Goal: Check status: Check status

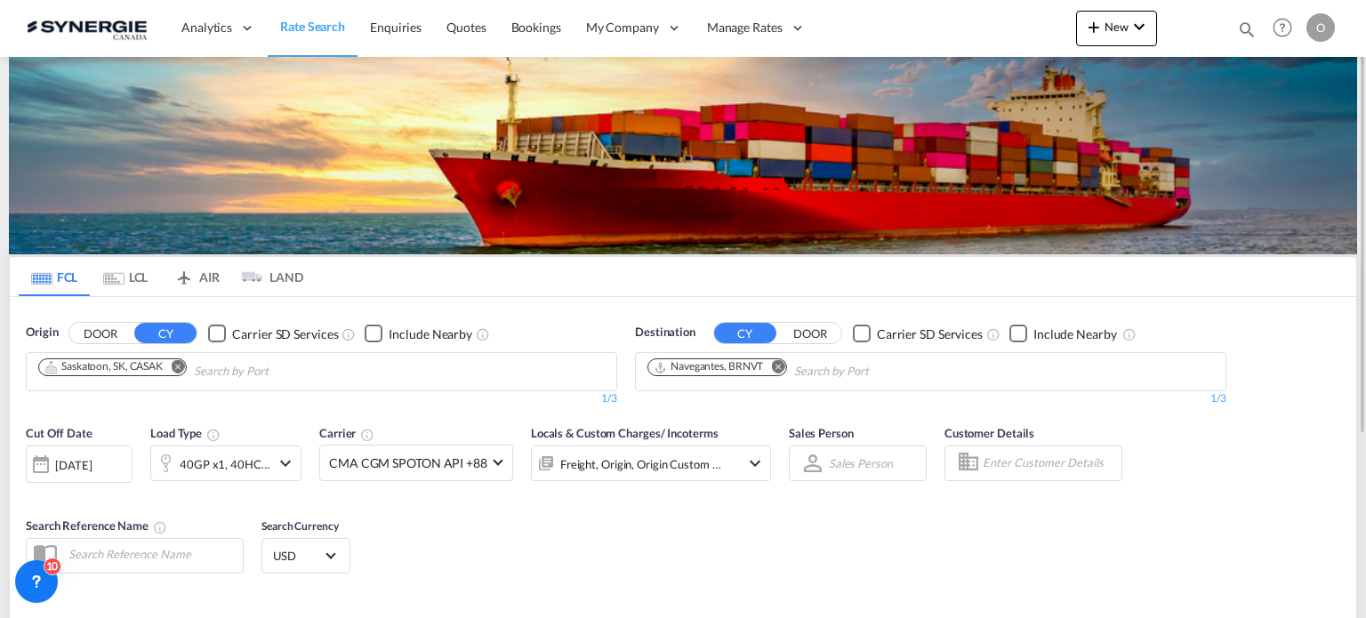
click at [1245, 36] on md-icon "icon-magnify" at bounding box center [1247, 30] width 20 height 20
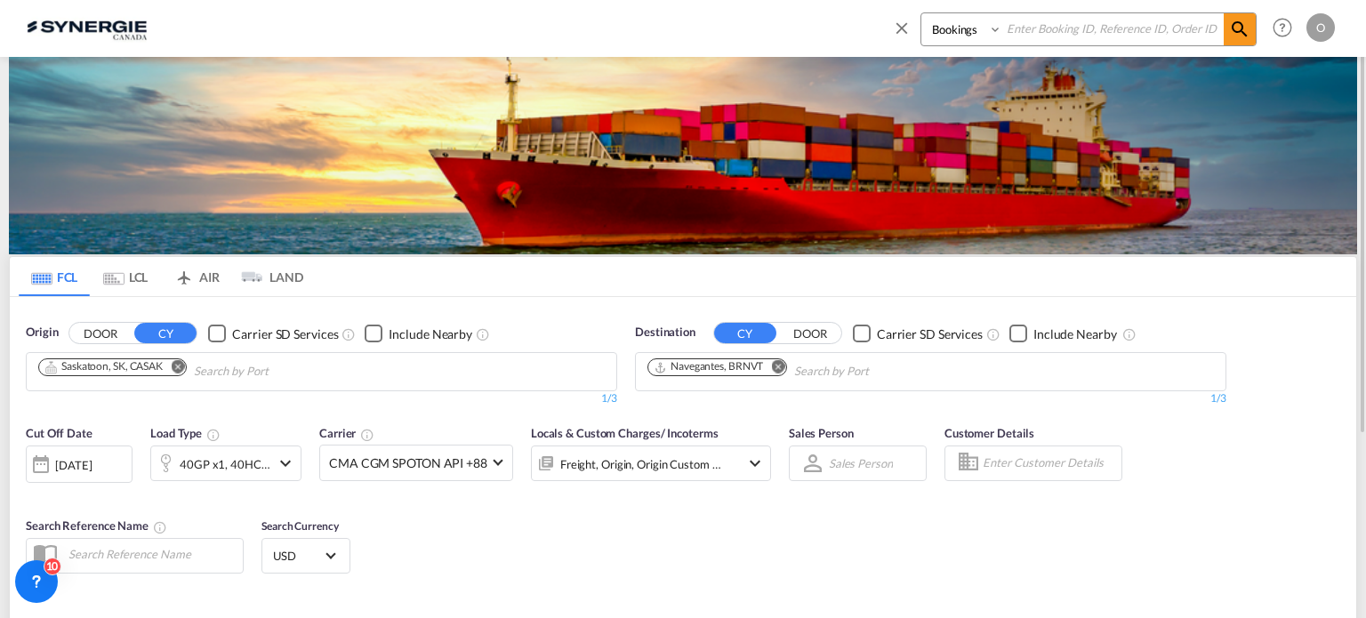
click at [957, 21] on select "Bookings Quotes Enquiries" at bounding box center [963, 29] width 84 height 32
select select "Quotes"
click at [921, 13] on select "Bookings Quotes Enquiries" at bounding box center [963, 29] width 84 height 32
click at [1005, 50] on div "Bookings Quotes Enquiries" at bounding box center [1074, 33] width 365 height 43
click at [1046, 31] on input at bounding box center [1112, 28] width 221 height 31
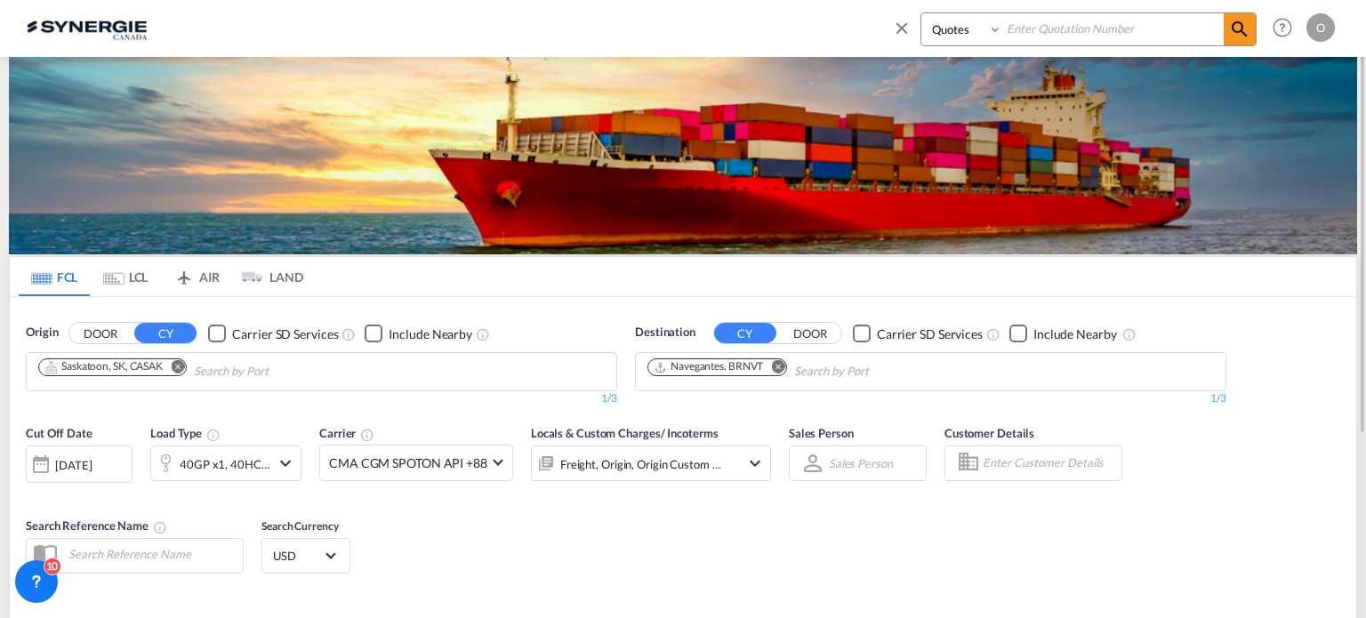
paste input "SYC000014157"
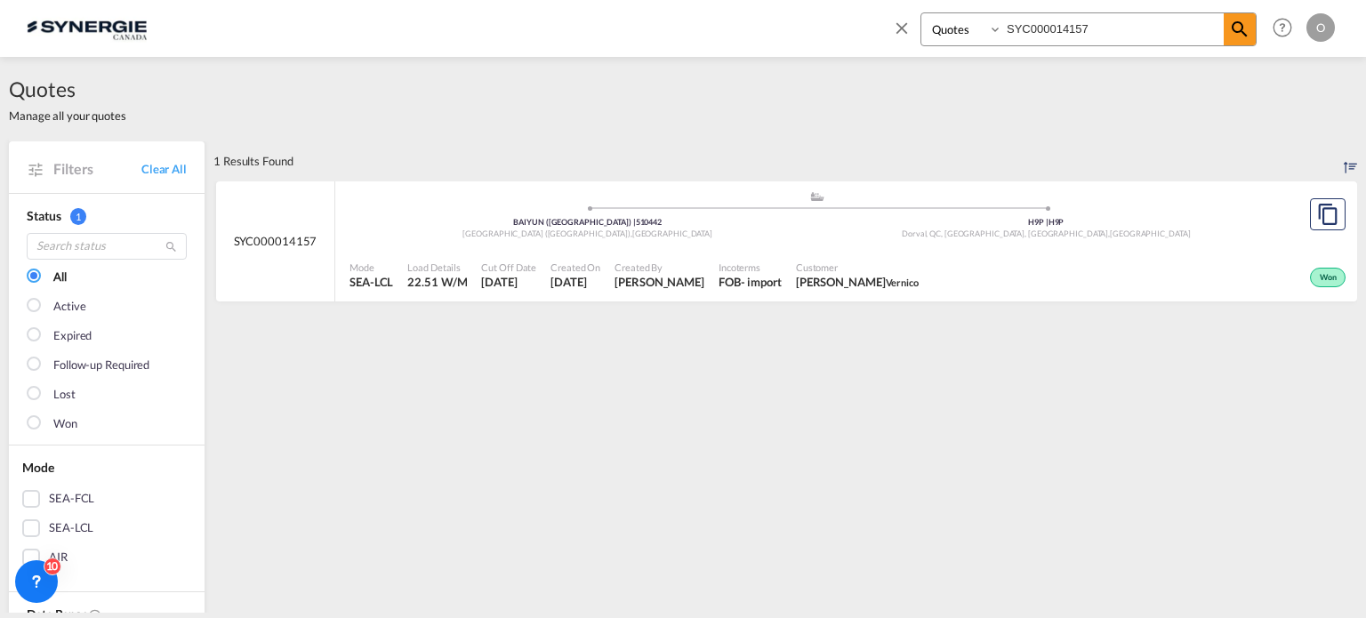
click at [964, 275] on div "Won" at bounding box center [1138, 275] width 424 height 44
drag, startPoint x: 1147, startPoint y: 28, endPoint x: 536, endPoint y: 30, distance: 610.9
click at [536, 30] on div "Bookings Quotes Enquiries SYC000014157 Help Resources Product Release O My Prof…" at bounding box center [683, 27] width 1312 height 55
paste input "3939"
type input "SYC000013939"
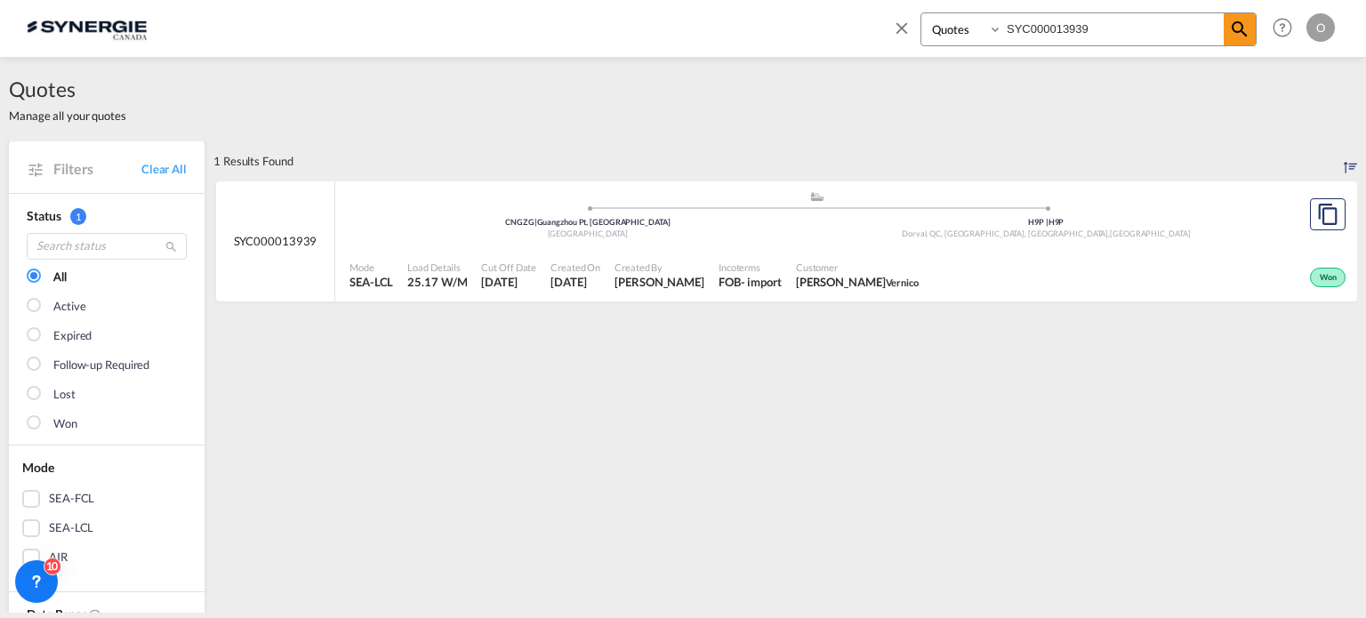
click at [835, 269] on span "Customer" at bounding box center [857, 267] width 123 height 13
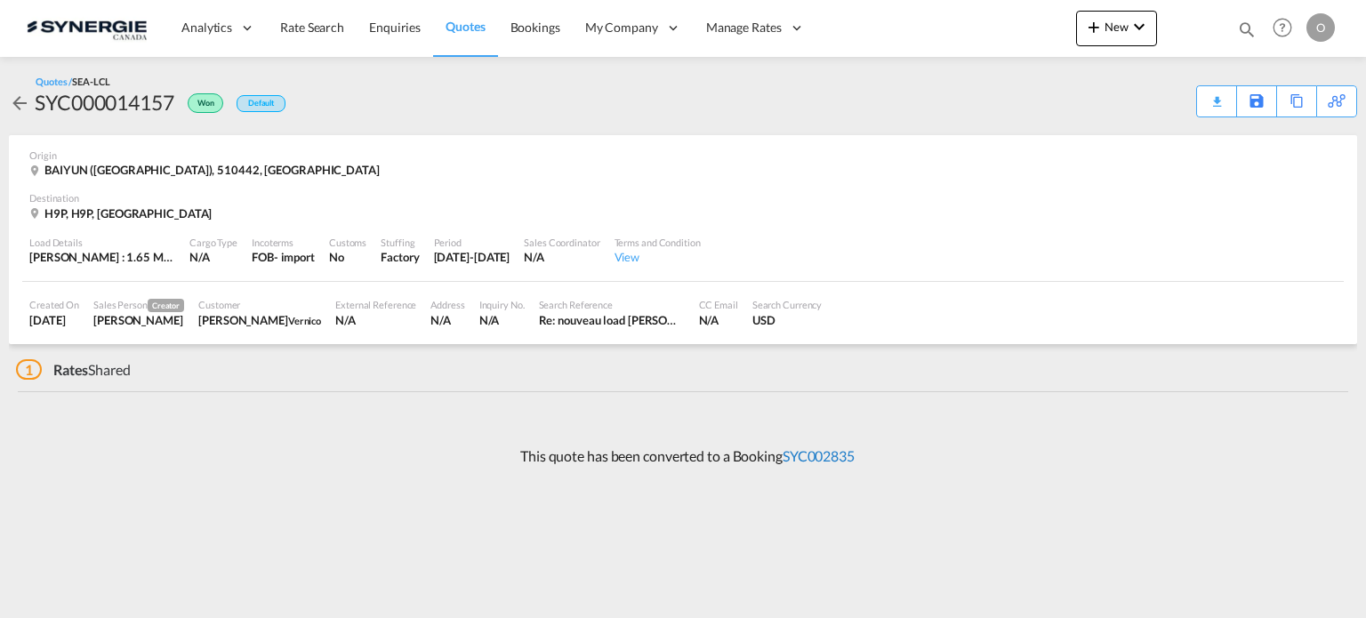
click at [805, 449] on link "SYC002835" at bounding box center [819, 455] width 72 height 17
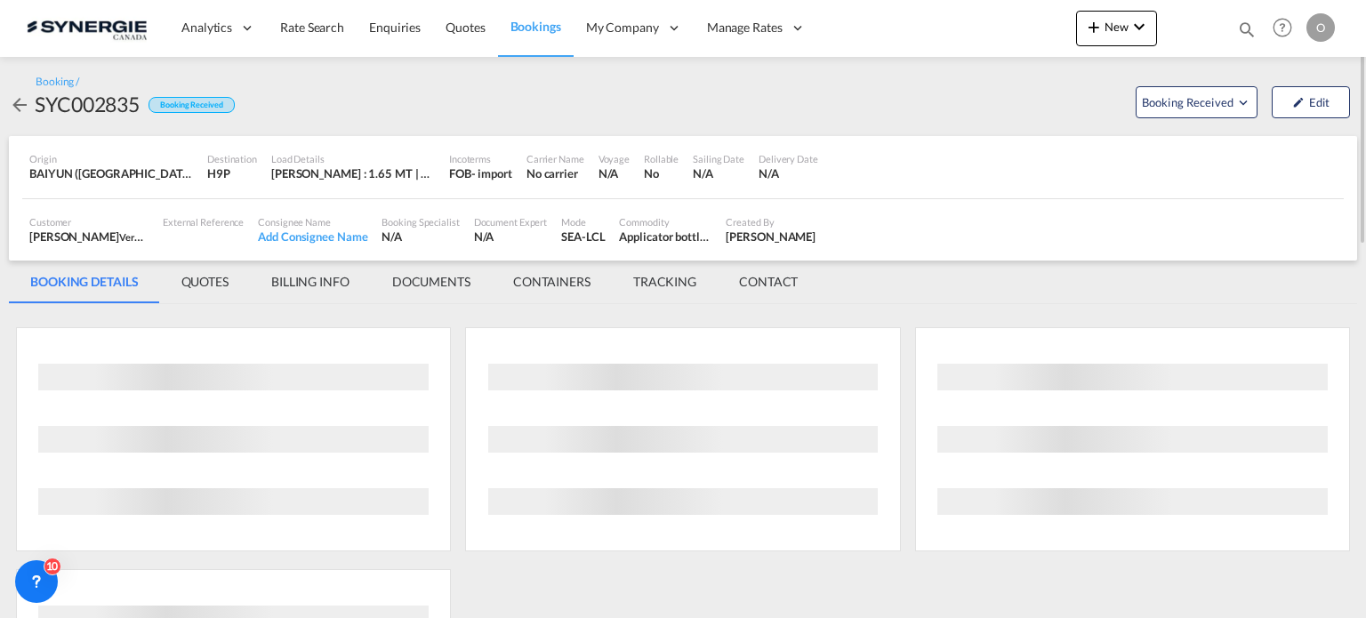
click at [197, 284] on md-tab-item "QUOTES" at bounding box center [205, 282] width 90 height 43
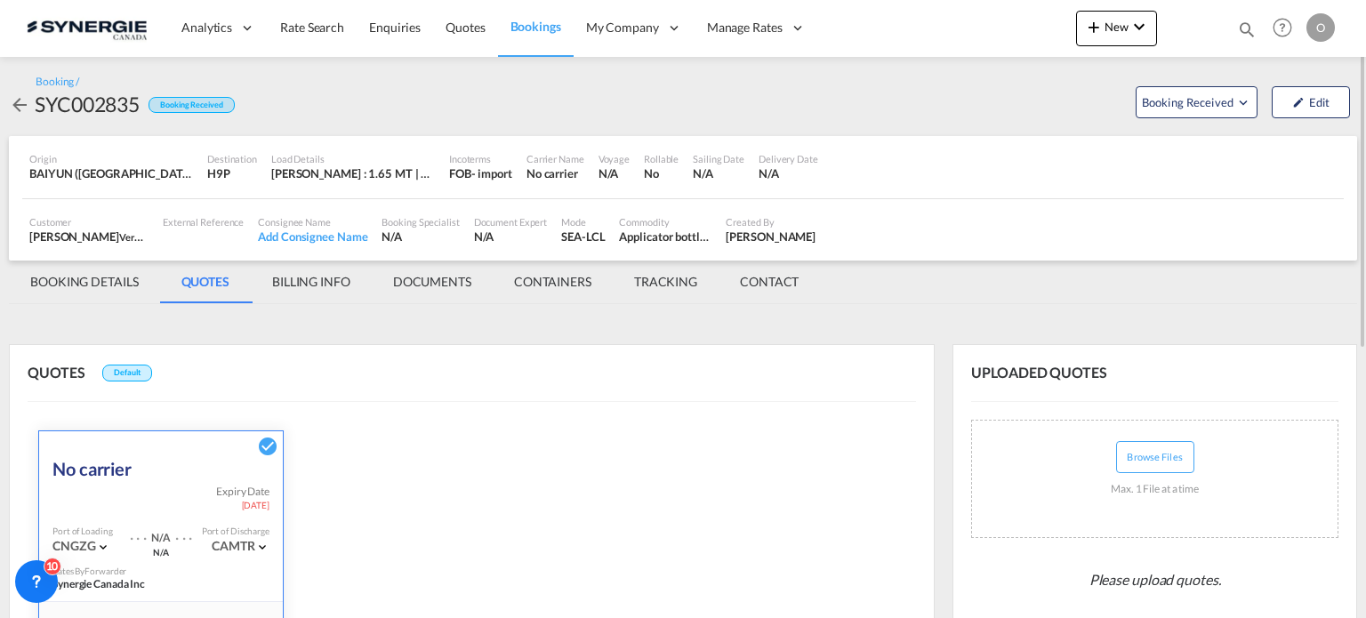
drag, startPoint x: 1365, startPoint y: 204, endPoint x: 1314, endPoint y: 370, distance: 173.8
click at [1314, 370] on md-content "Analytics Reports Dashboard Rate Search Enquiries Quotes Bookings" at bounding box center [683, 309] width 1366 height 618
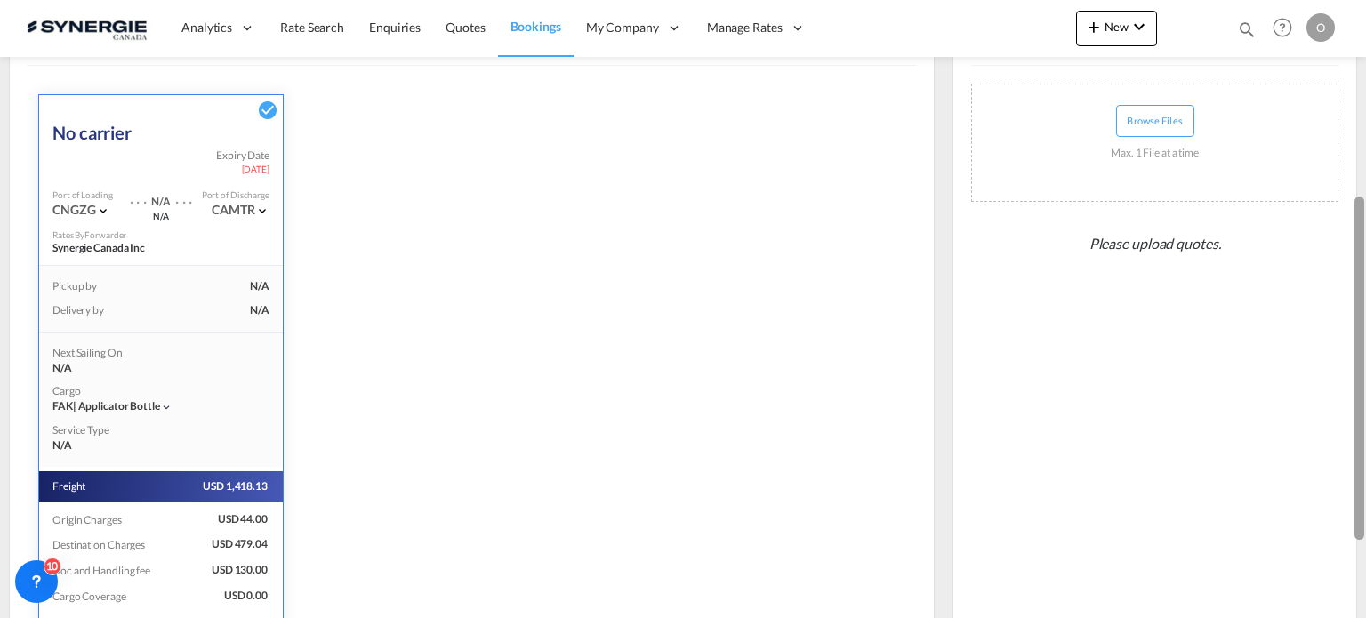
scroll to position [340, 0]
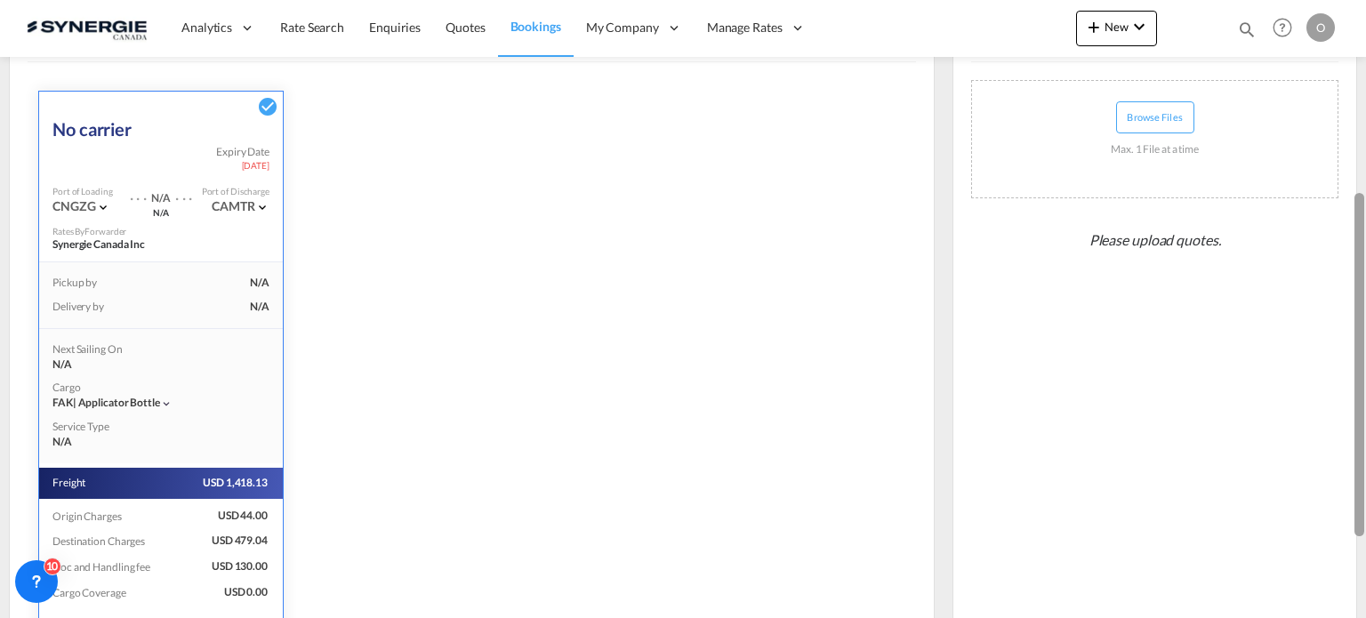
drag, startPoint x: 1361, startPoint y: 290, endPoint x: 1305, endPoint y: 479, distance: 197.5
click at [1305, 479] on md-content "Analytics Reports Dashboard Rate Search Enquiries Quotes Bookings" at bounding box center [683, 309] width 1366 height 618
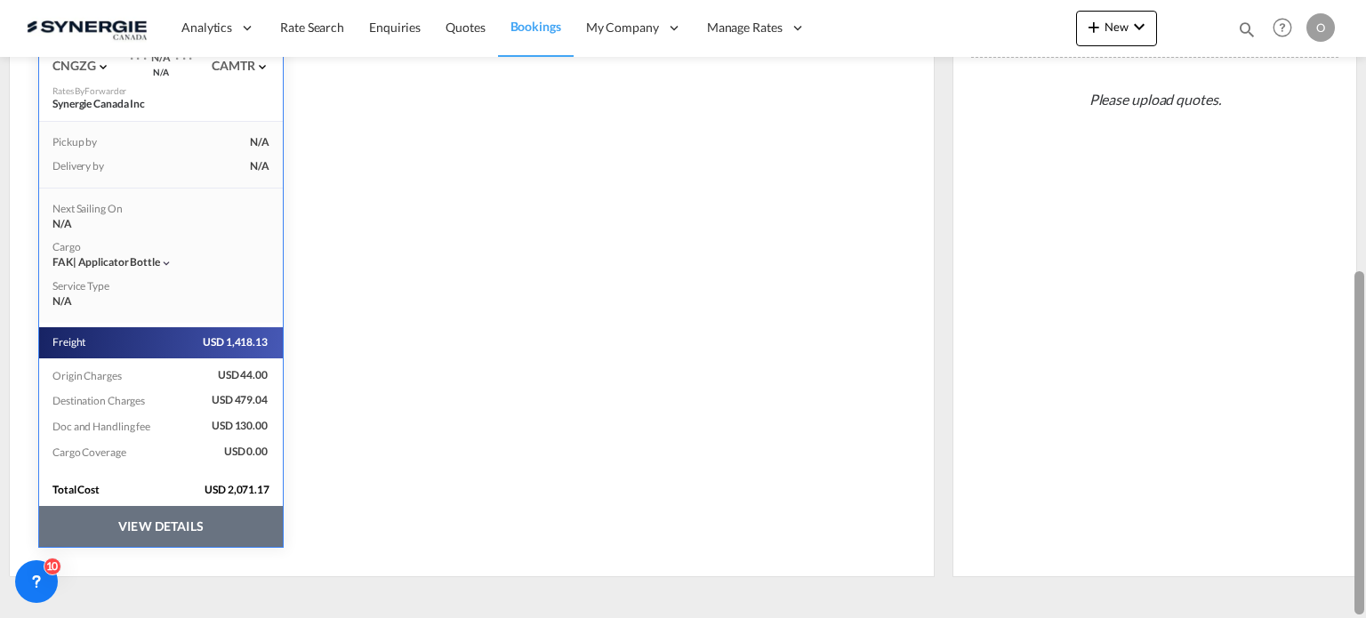
drag, startPoint x: 1360, startPoint y: 220, endPoint x: 1262, endPoint y: 527, distance: 322.8
click at [1262, 527] on md-content "Analytics Reports Dashboard Rate Search Enquiries Quotes Bookings" at bounding box center [683, 309] width 1366 height 618
click at [126, 546] on ms-widget "No carrier Expiry Date 18 Sep 2025 Port of Loading CNGZG . . . N/A . . . N/A Po…" at bounding box center [161, 250] width 267 height 620
click at [172, 522] on button "VIEW DETAILS" at bounding box center [161, 526] width 244 height 41
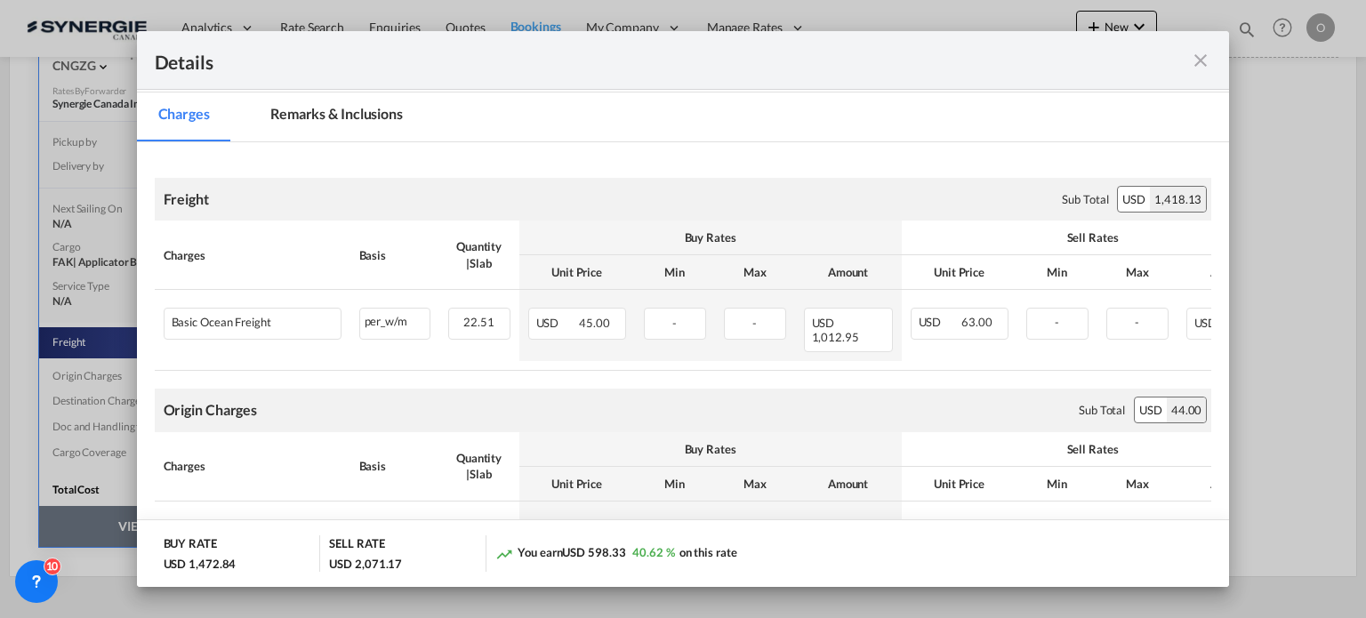
scroll to position [357, 0]
click at [381, 113] on md-tab-item "Remarks & Inclusions" at bounding box center [336, 114] width 175 height 49
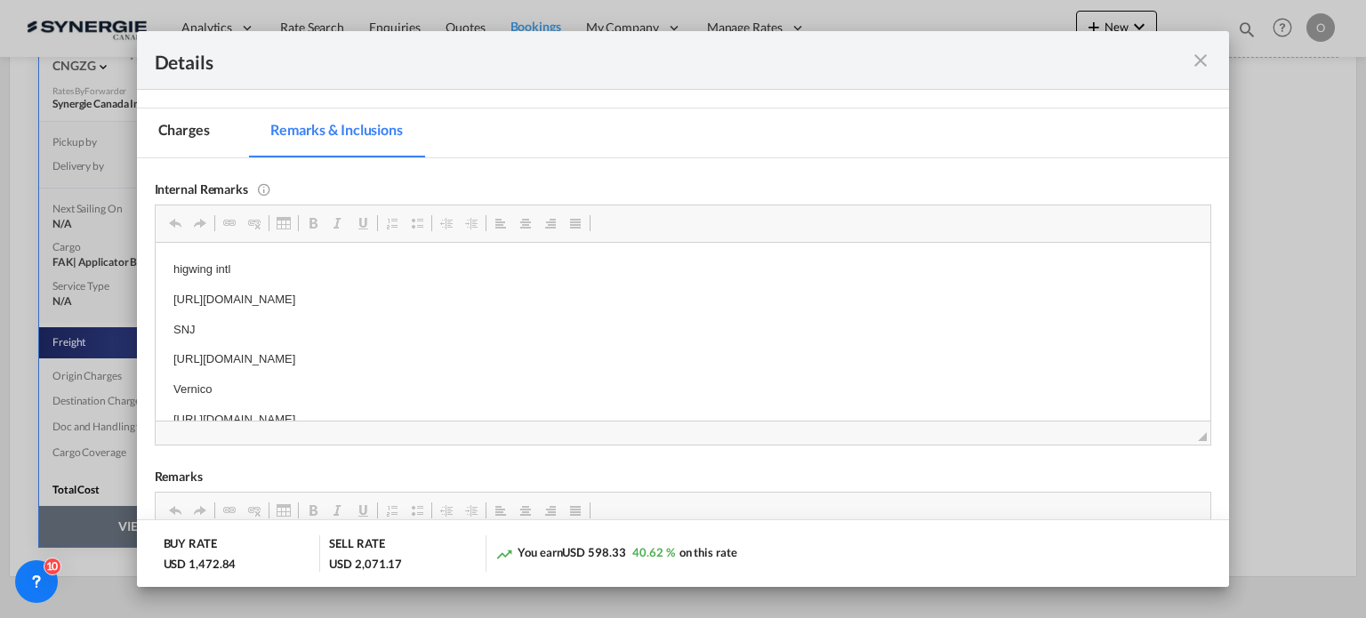
scroll to position [8, 0]
click at [379, 293] on p "https://app.frontapp.com/open/msg_1h59y18v?key=a-km58GmX7lU1hIn1o-z8RyKb9M9lnYs" at bounding box center [683, 291] width 1020 height 19
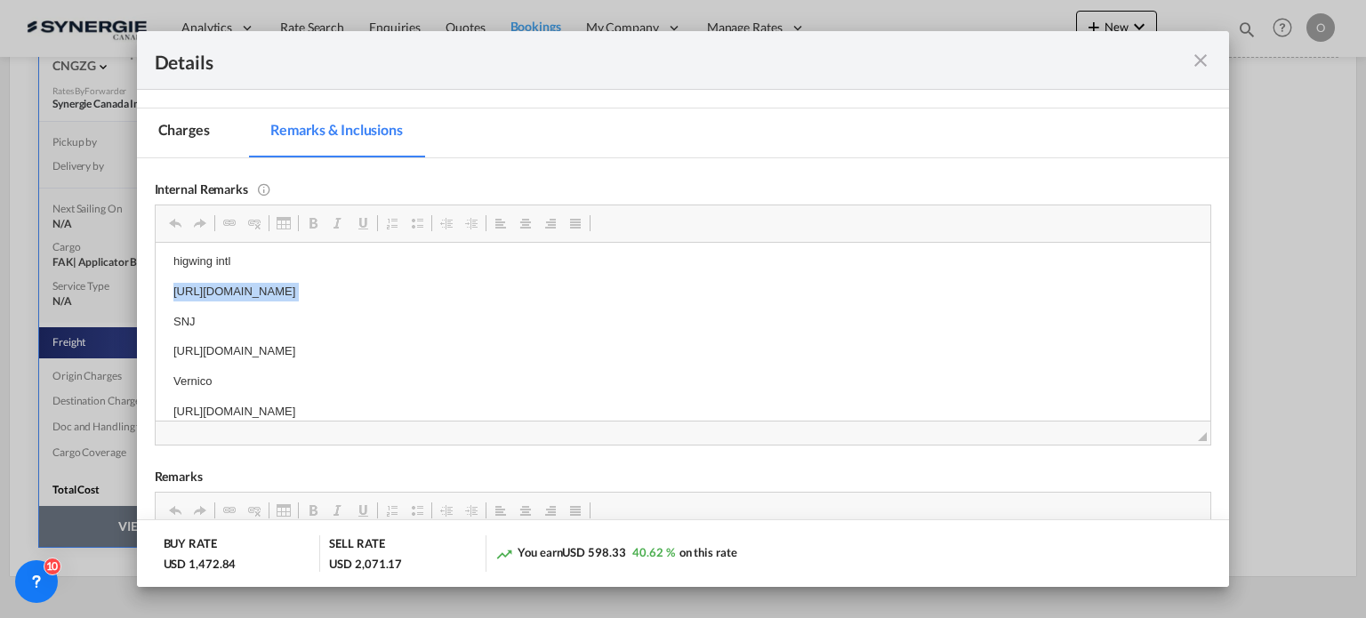
click at [379, 293] on p "https://app.frontapp.com/open/msg_1h59y18v?key=a-km58GmX7lU1hIn1o-z8RyKb9M9lnYs" at bounding box center [683, 291] width 1020 height 19
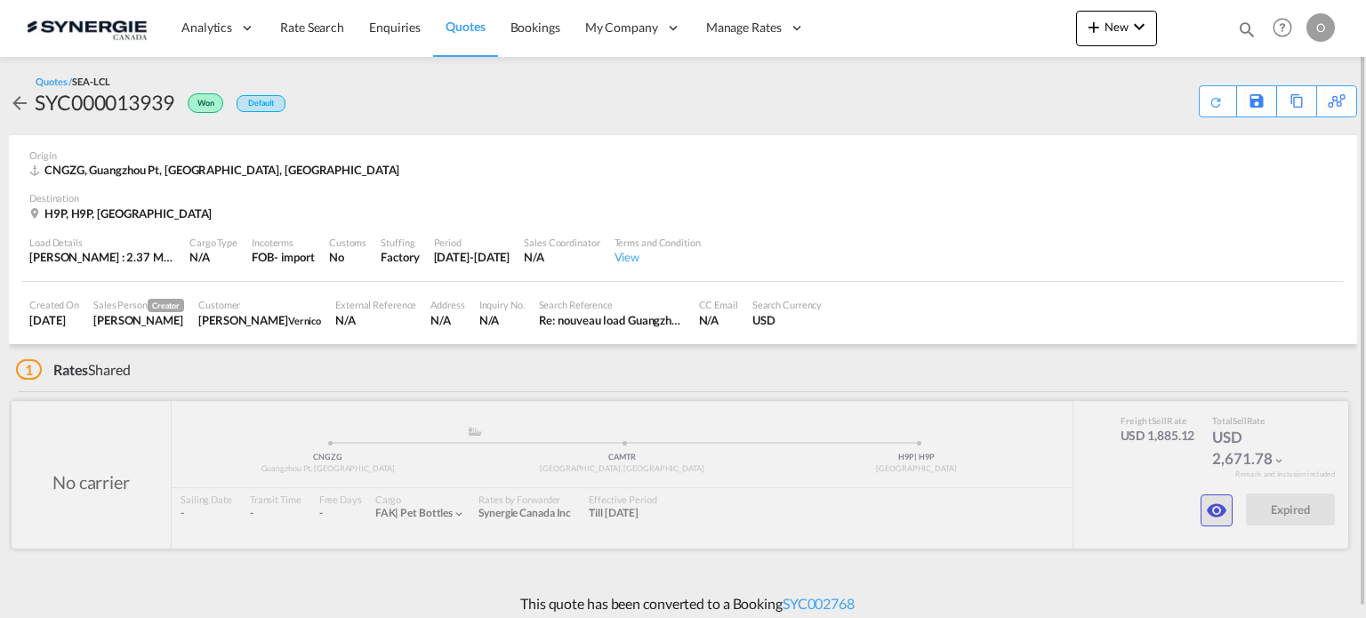
click at [1224, 516] on md-icon "icon-eye" at bounding box center [1216, 510] width 21 height 21
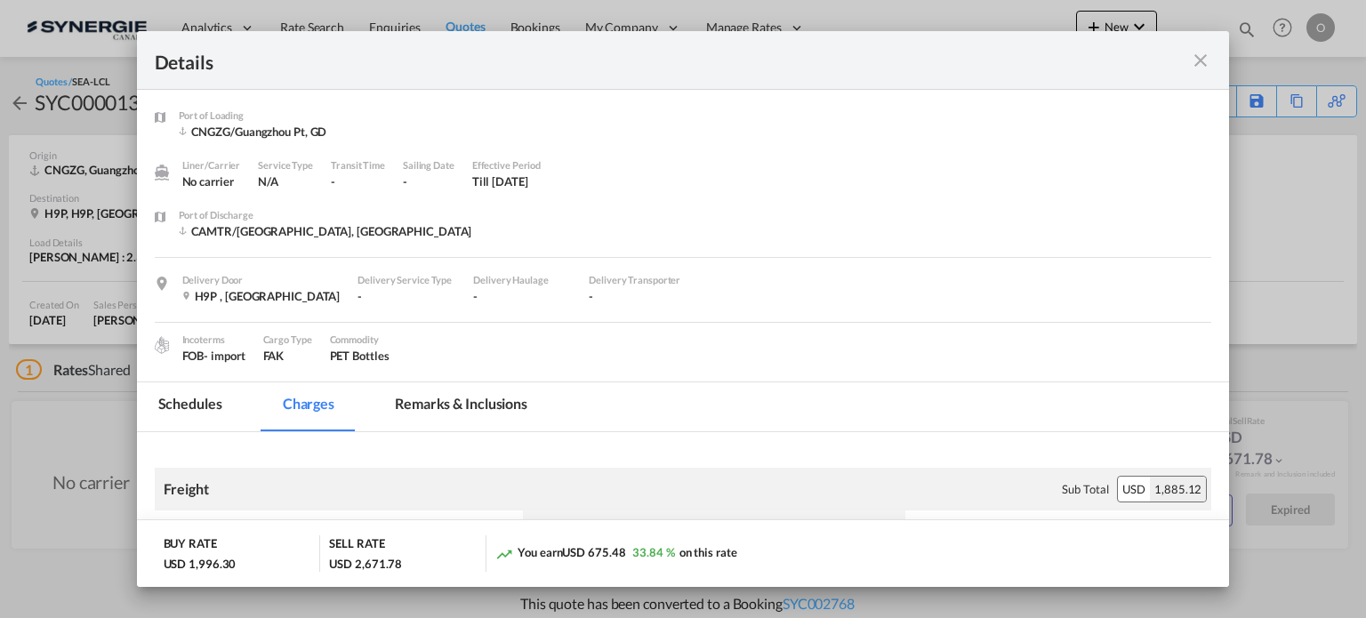
click at [502, 415] on md-tab-item "Remarks & Inclusions" at bounding box center [460, 406] width 175 height 49
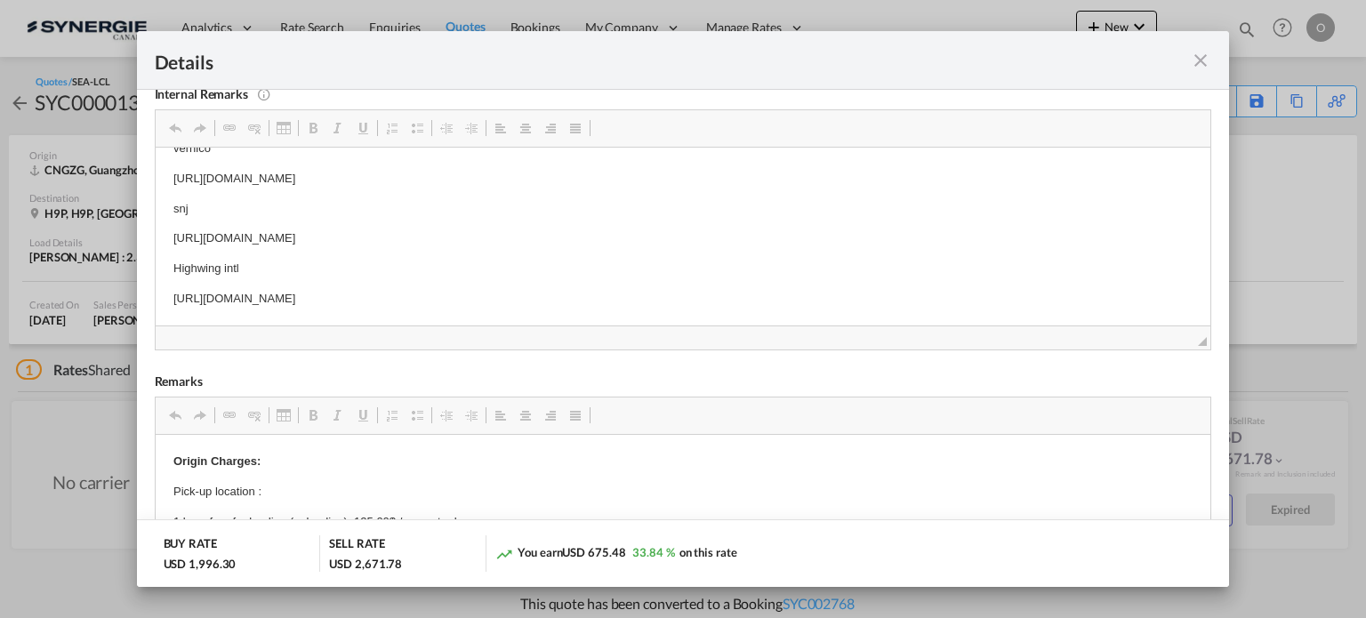
scroll to position [26, 0]
drag, startPoint x: 1191, startPoint y: 233, endPoint x: 1182, endPoint y: 290, distance: 57.6
click at [590, 296] on p "[URL][DOMAIN_NAME]" at bounding box center [683, 298] width 1020 height 19
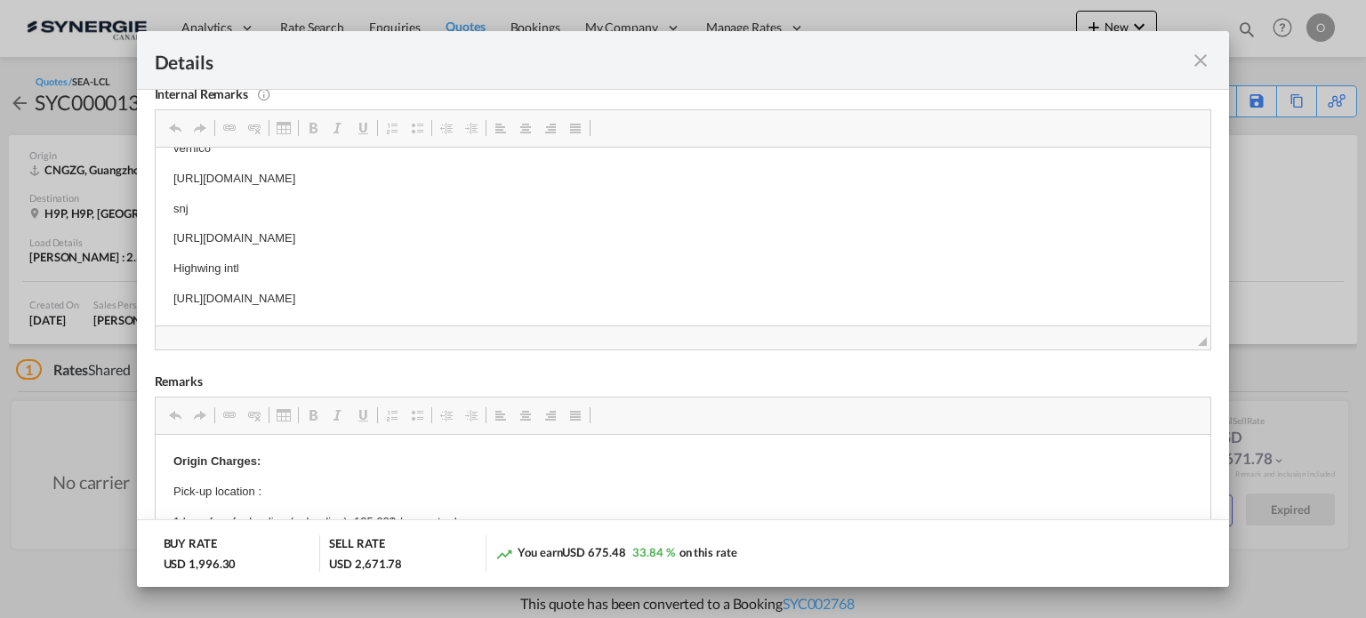
copy p "[URL][DOMAIN_NAME]"
